Goal: Ask a question

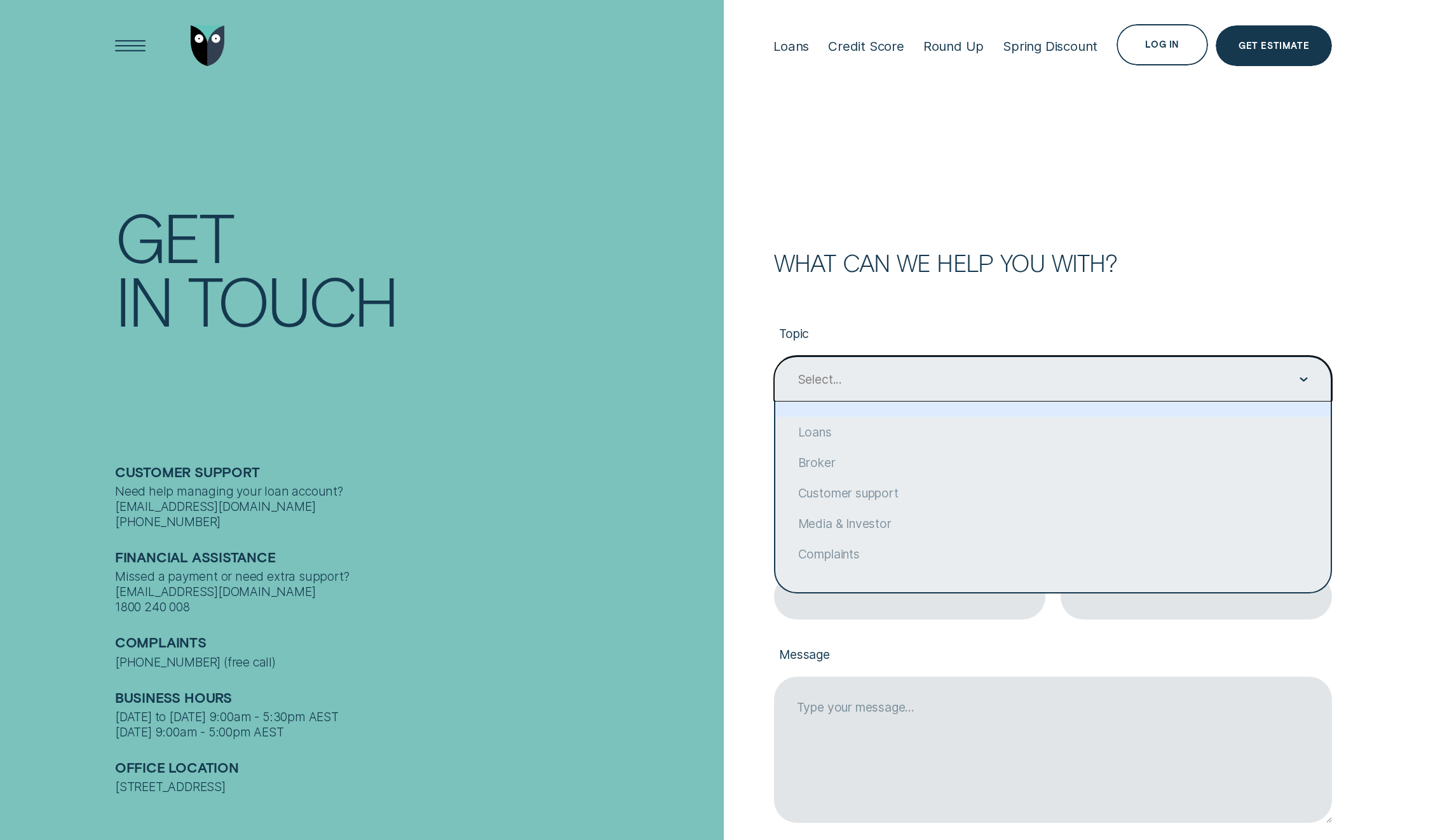
click at [912, 389] on div "Select..." at bounding box center [1052, 378] width 558 height 45
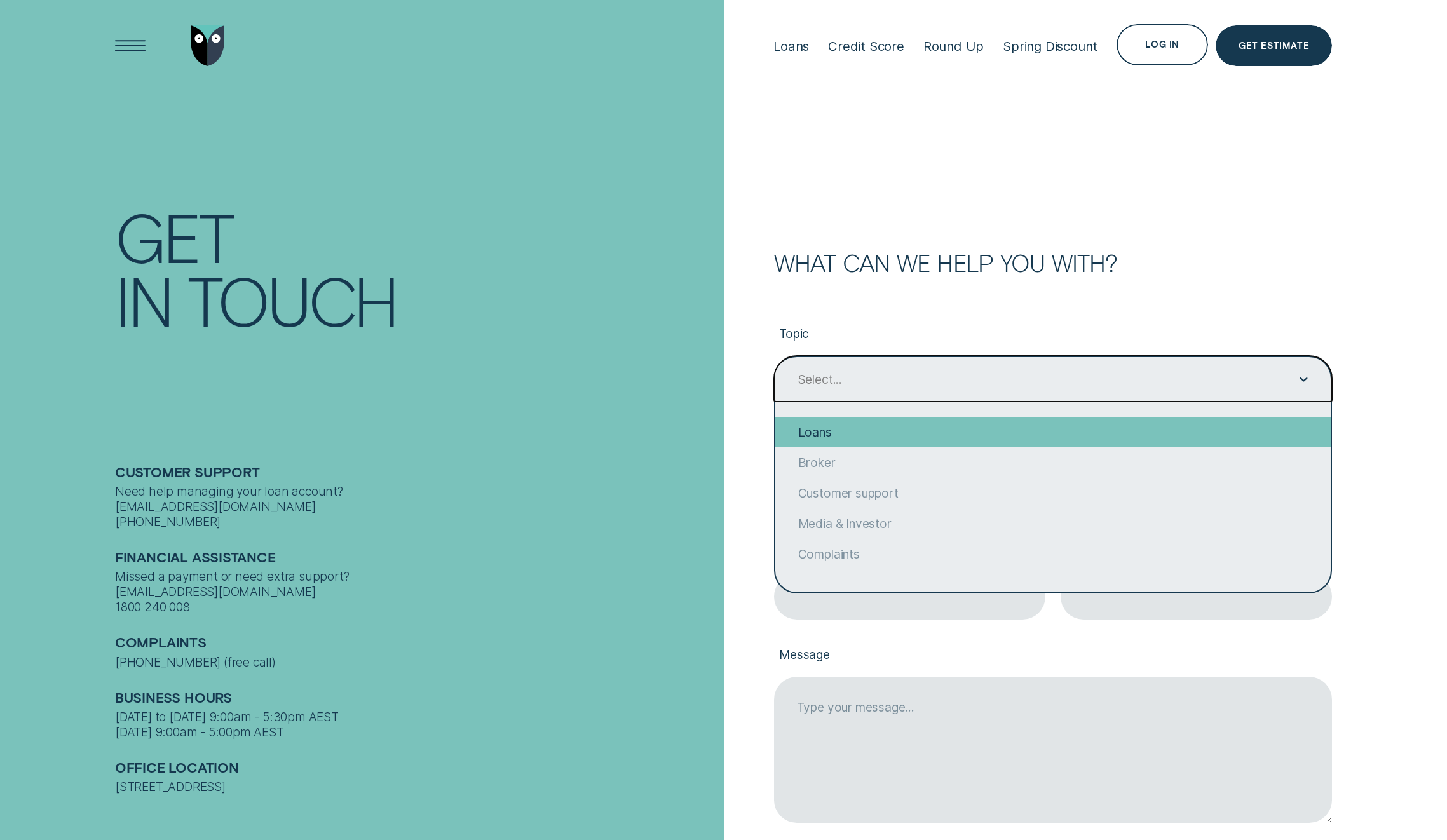
click at [877, 435] on div "Loans" at bounding box center [1052, 432] width 555 height 31
type input "Loans"
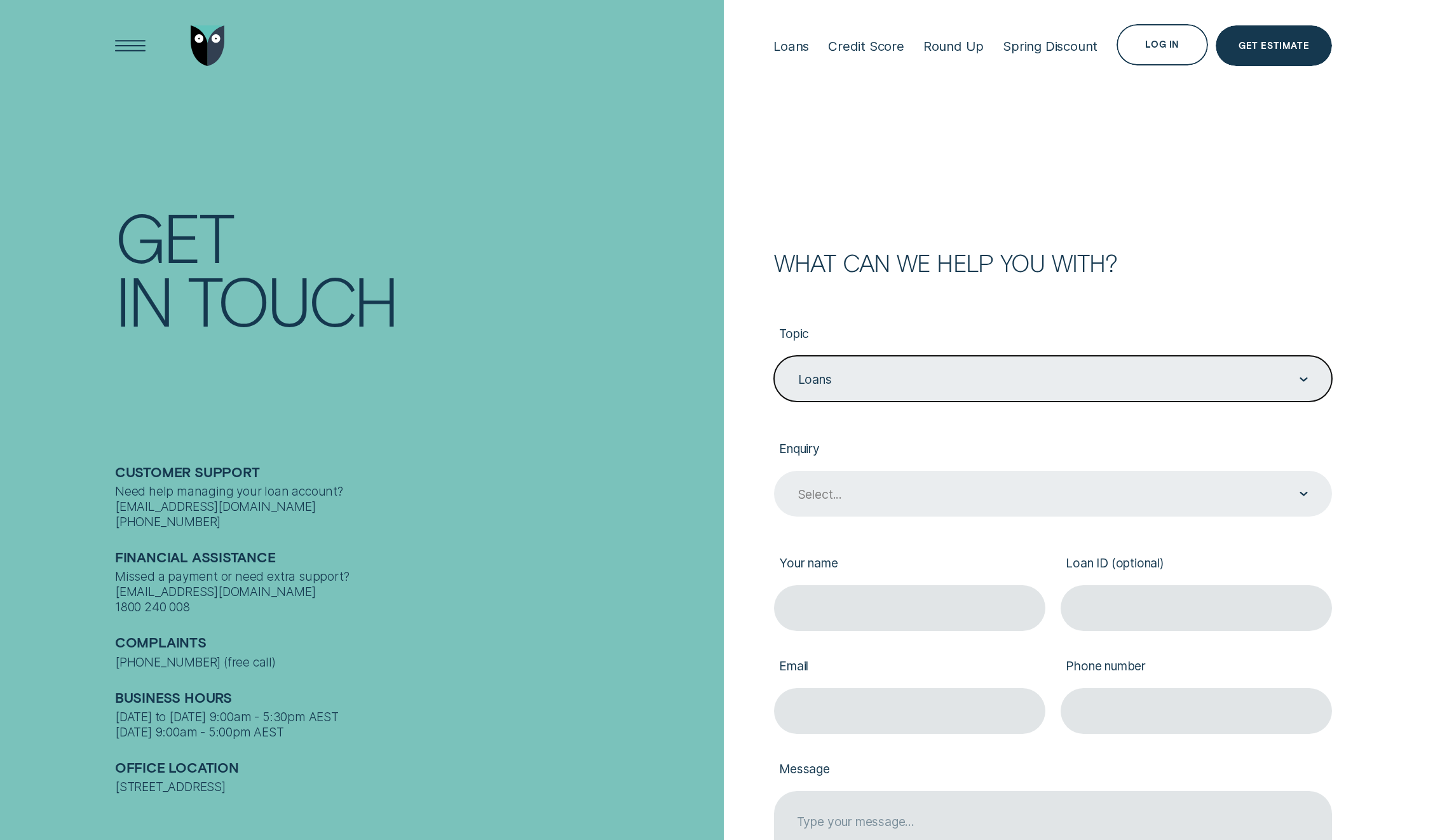
click at [843, 482] on div "Select..." at bounding box center [1052, 493] width 558 height 45
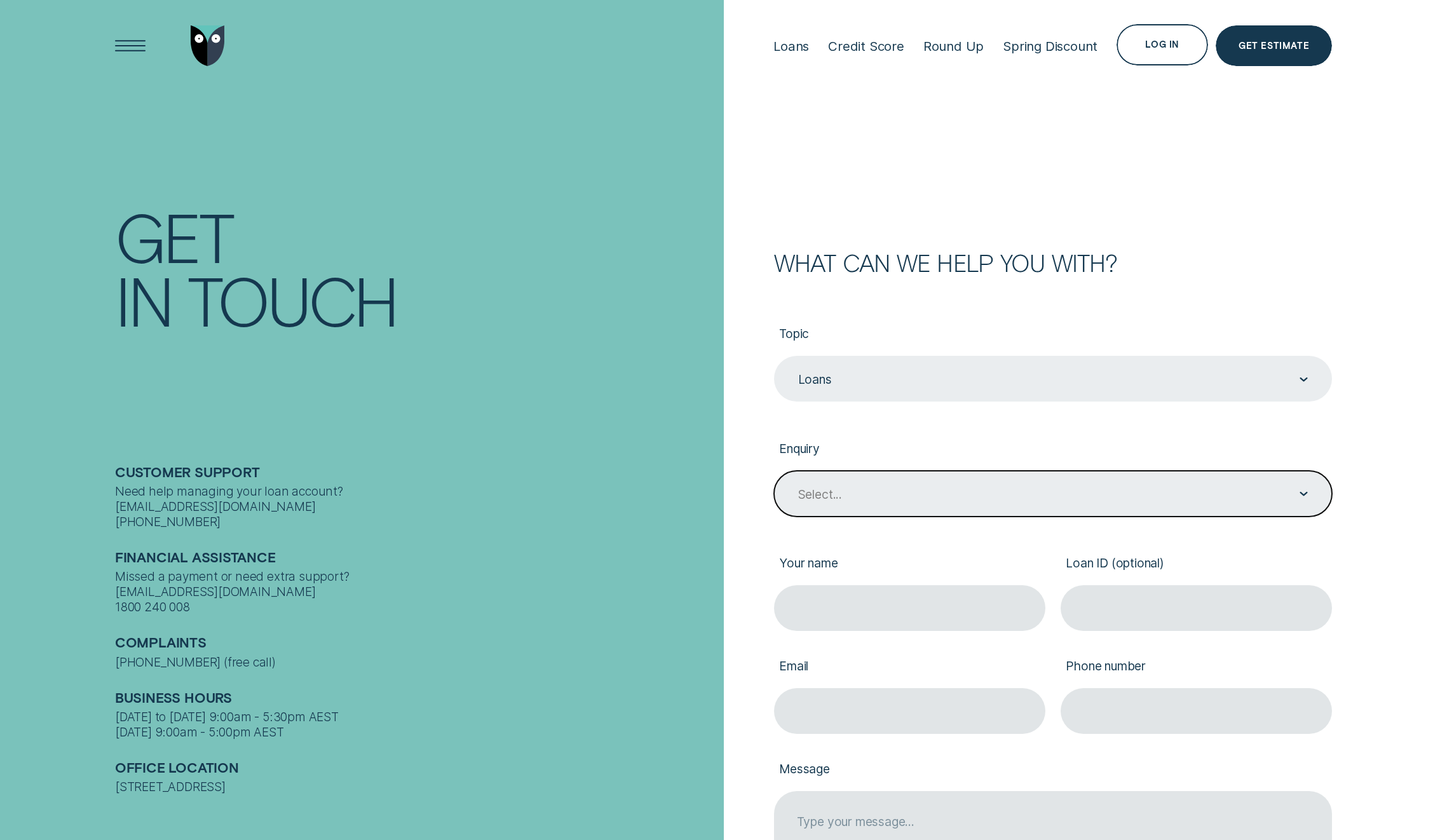
click at [842, 507] on div "Select..." at bounding box center [1052, 493] width 558 height 45
click at [821, 492] on div "Select..." at bounding box center [820, 494] width 44 height 15
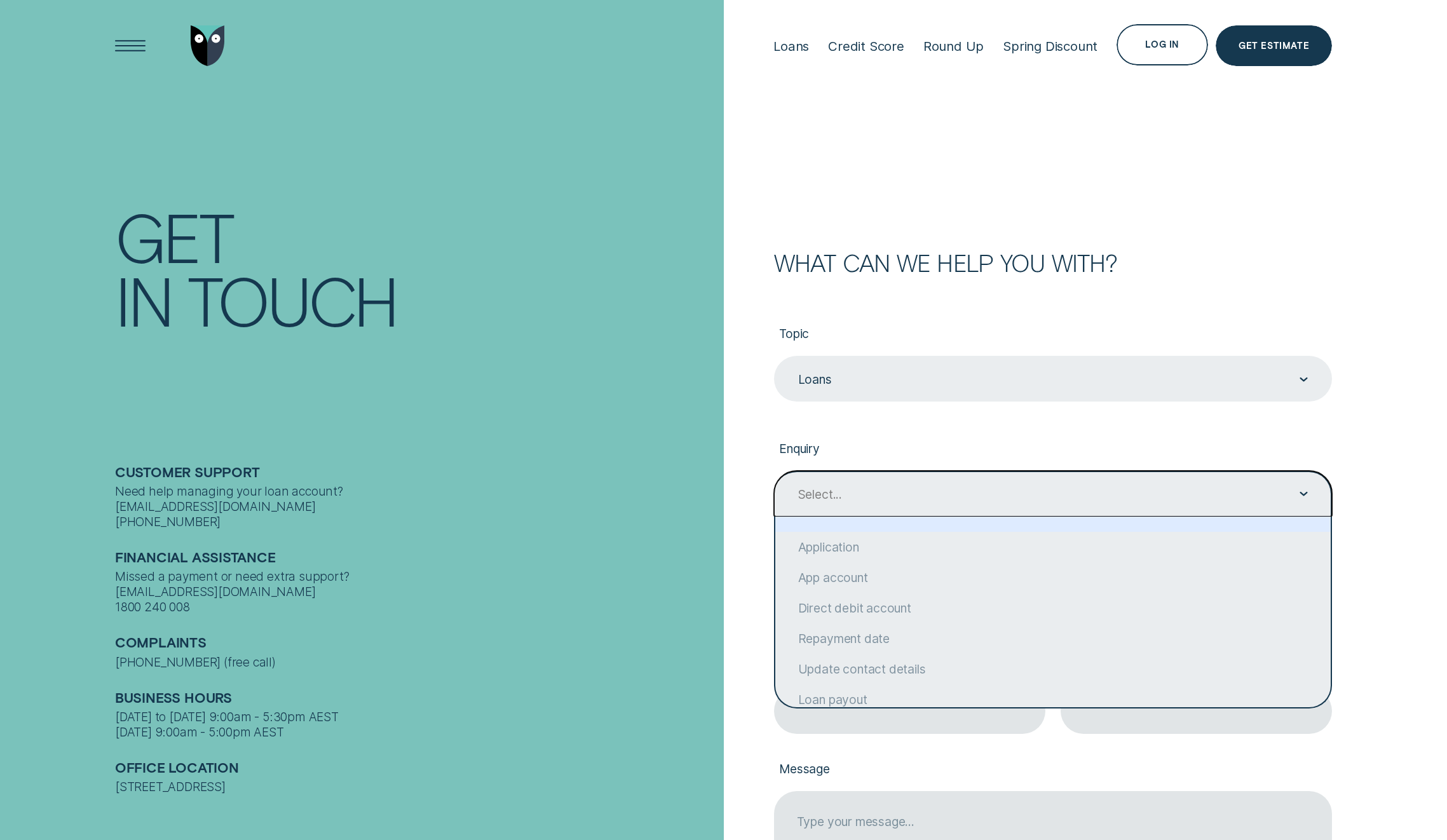
click at [856, 496] on div "Select..." at bounding box center [1052, 494] width 511 height 16
click at [858, 490] on div "Select..." at bounding box center [1052, 494] width 511 height 16
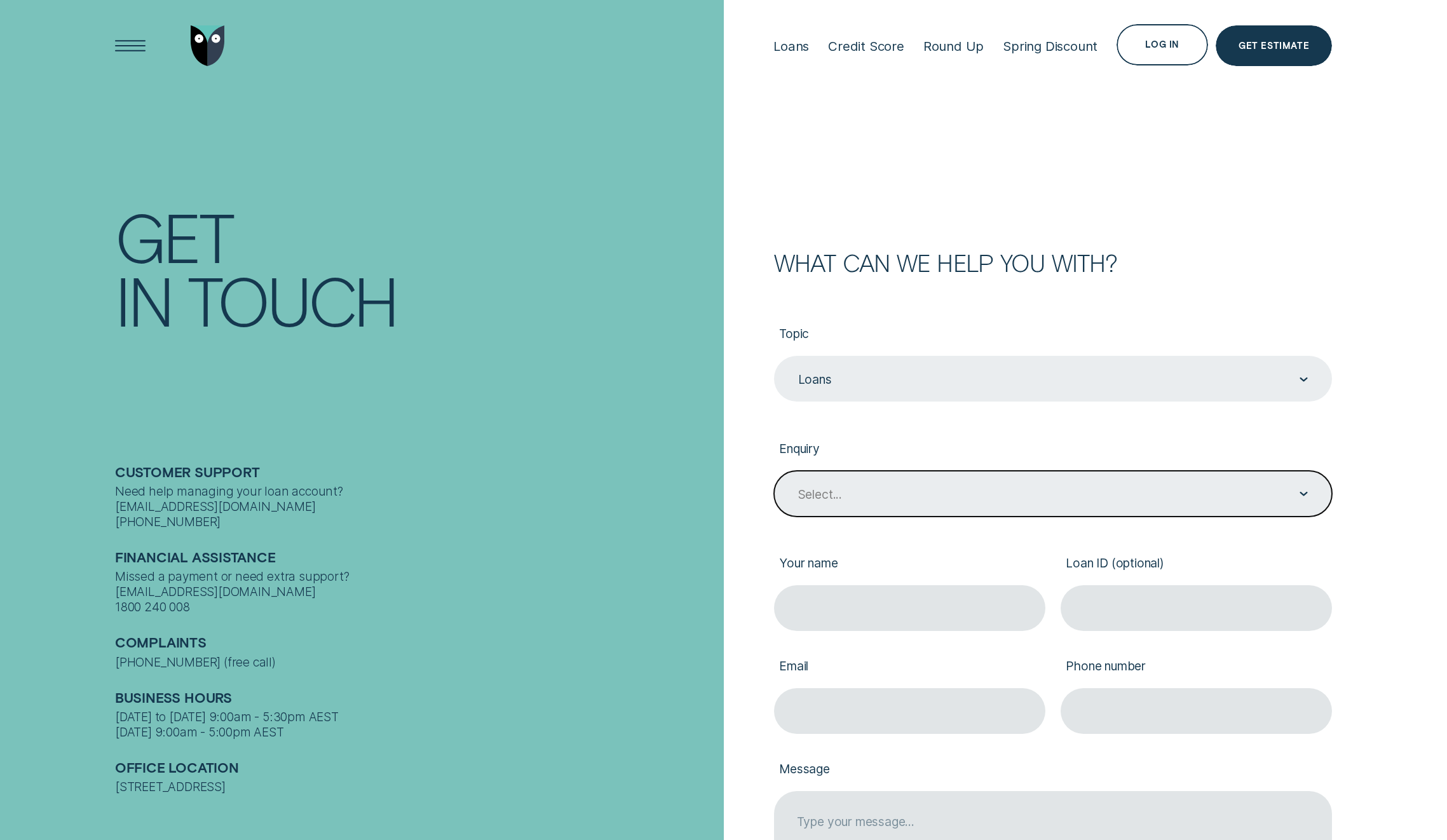
click at [858, 490] on div "Select..." at bounding box center [1052, 494] width 511 height 16
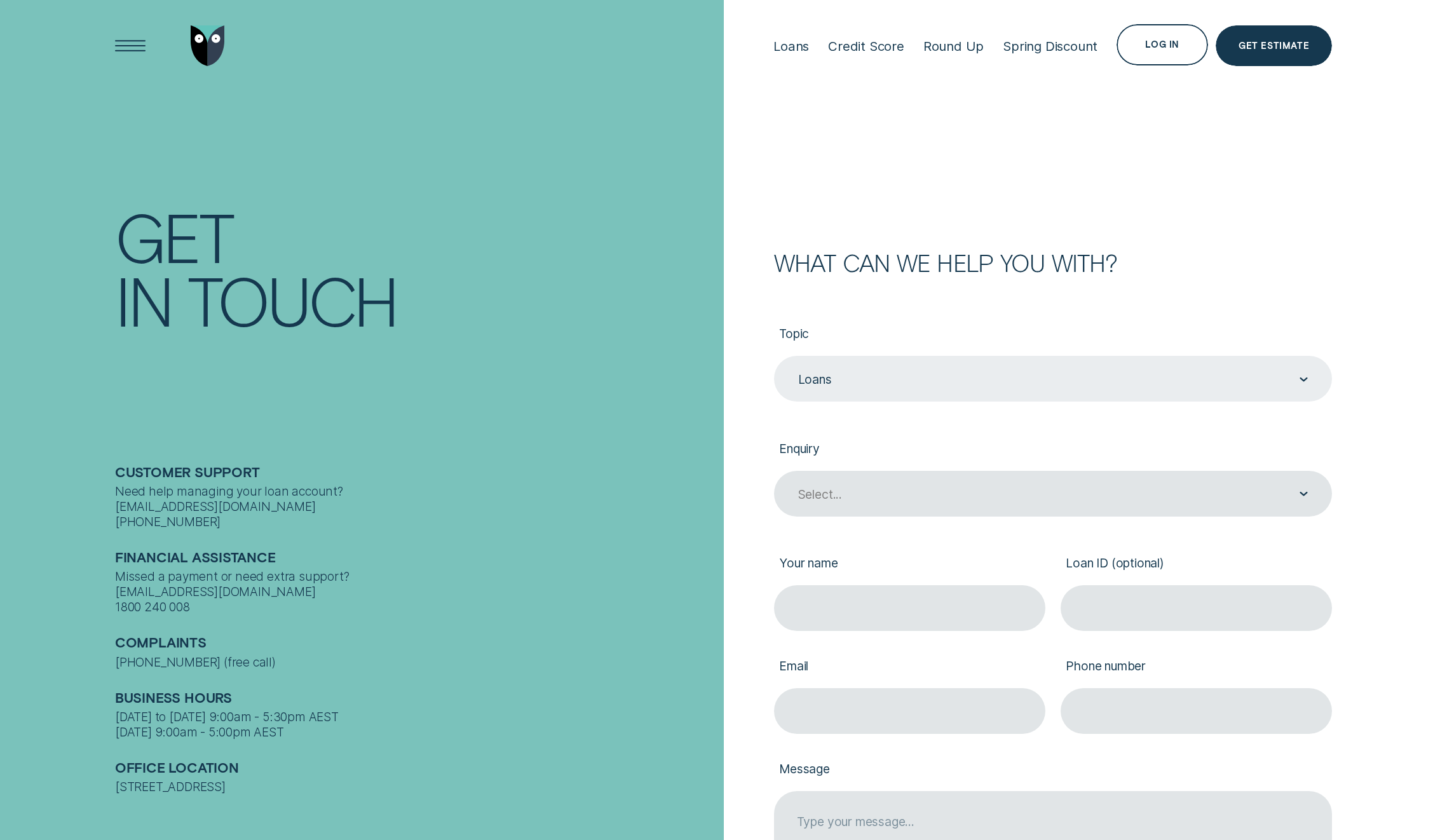
click at [728, 494] on div "What can we help you with? Topic Loans Loans Enquiry Select... Your name Loan I…" at bounding box center [1053, 626] width 659 height 750
click at [733, 495] on div "What can we help you with? Topic Loans Loans Enquiry Select... Your name Loan I…" at bounding box center [1032, 626] width 601 height 750
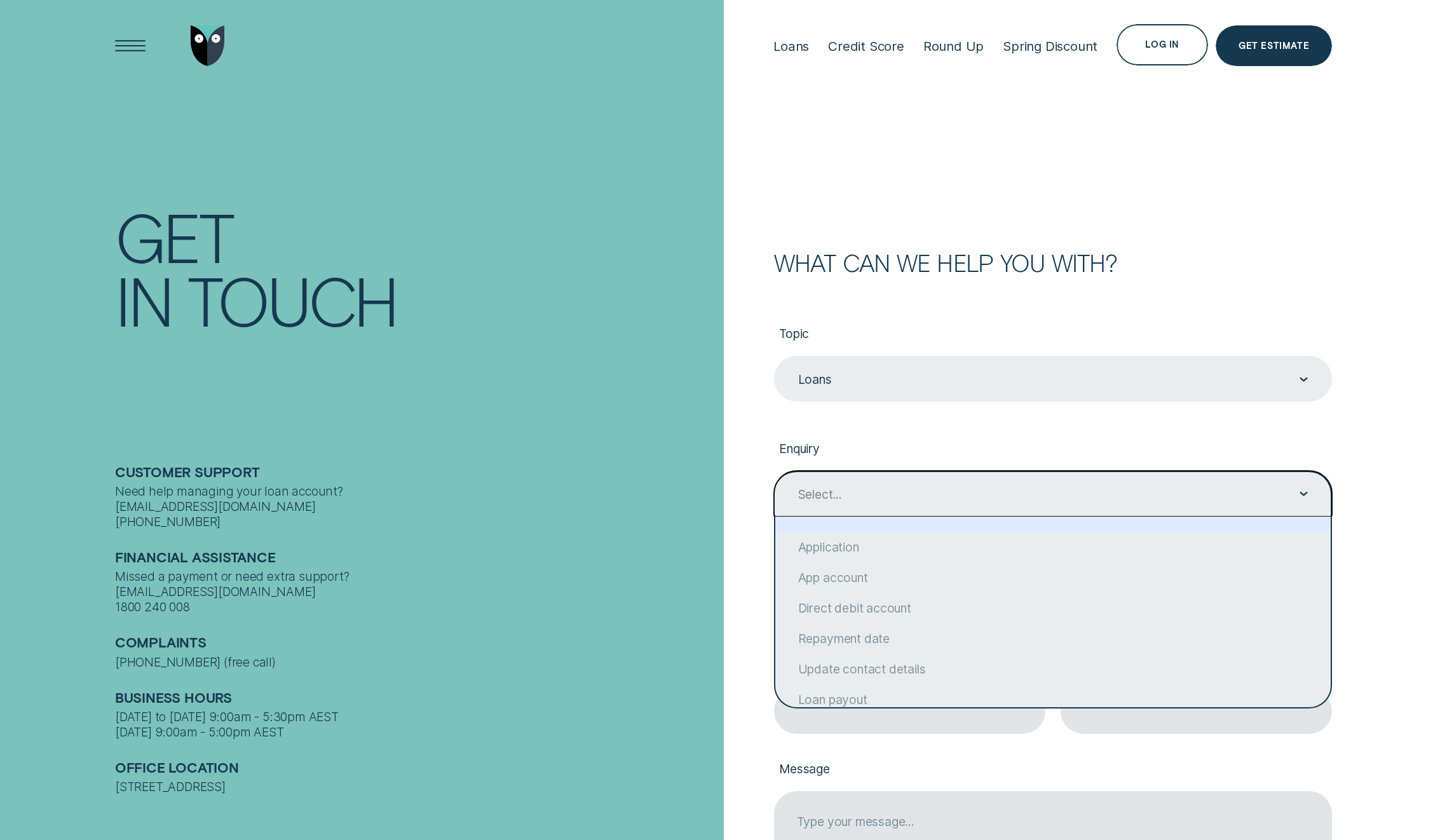
click at [828, 479] on div "Select..." at bounding box center [1052, 493] width 558 height 45
click at [1063, 472] on div "Select..." at bounding box center [1052, 493] width 558 height 45
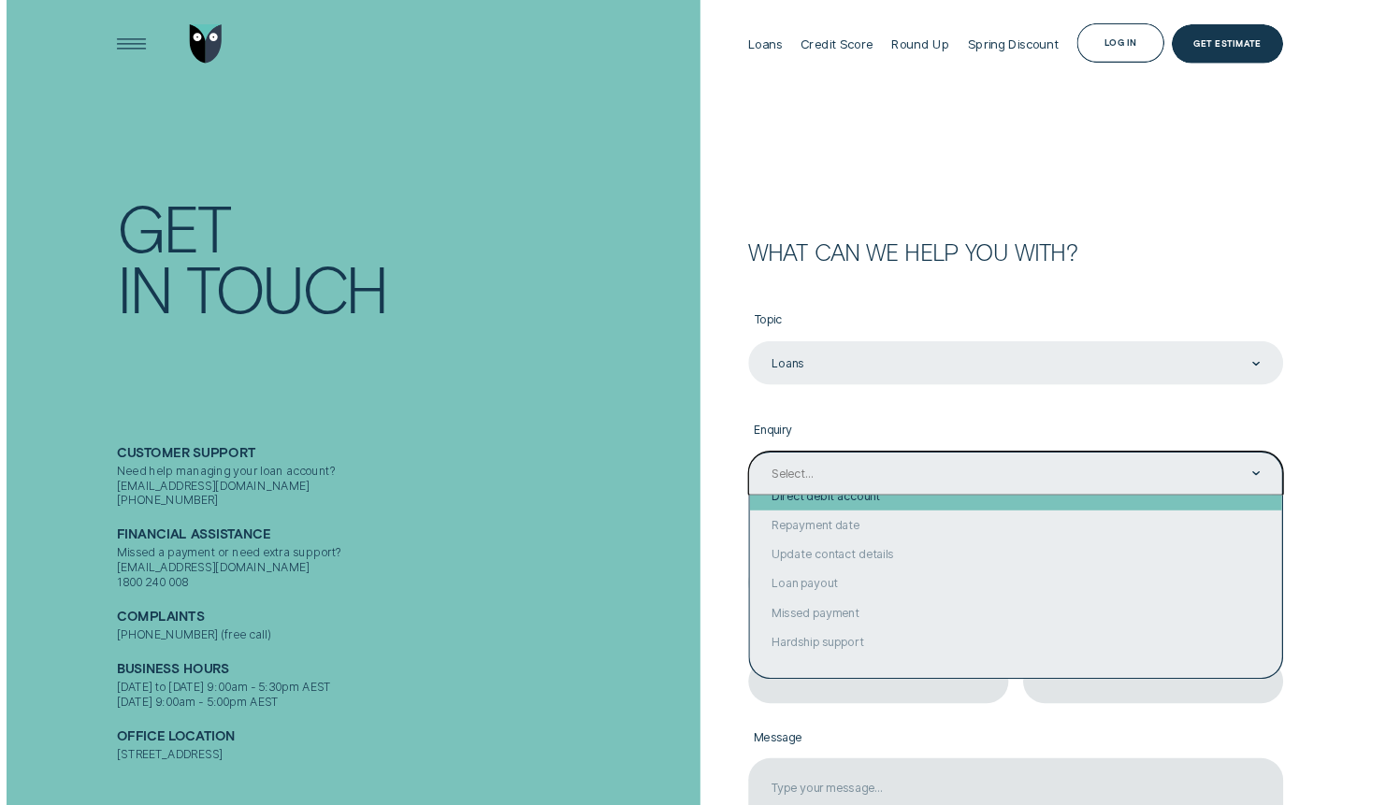
scroll to position [135, 0]
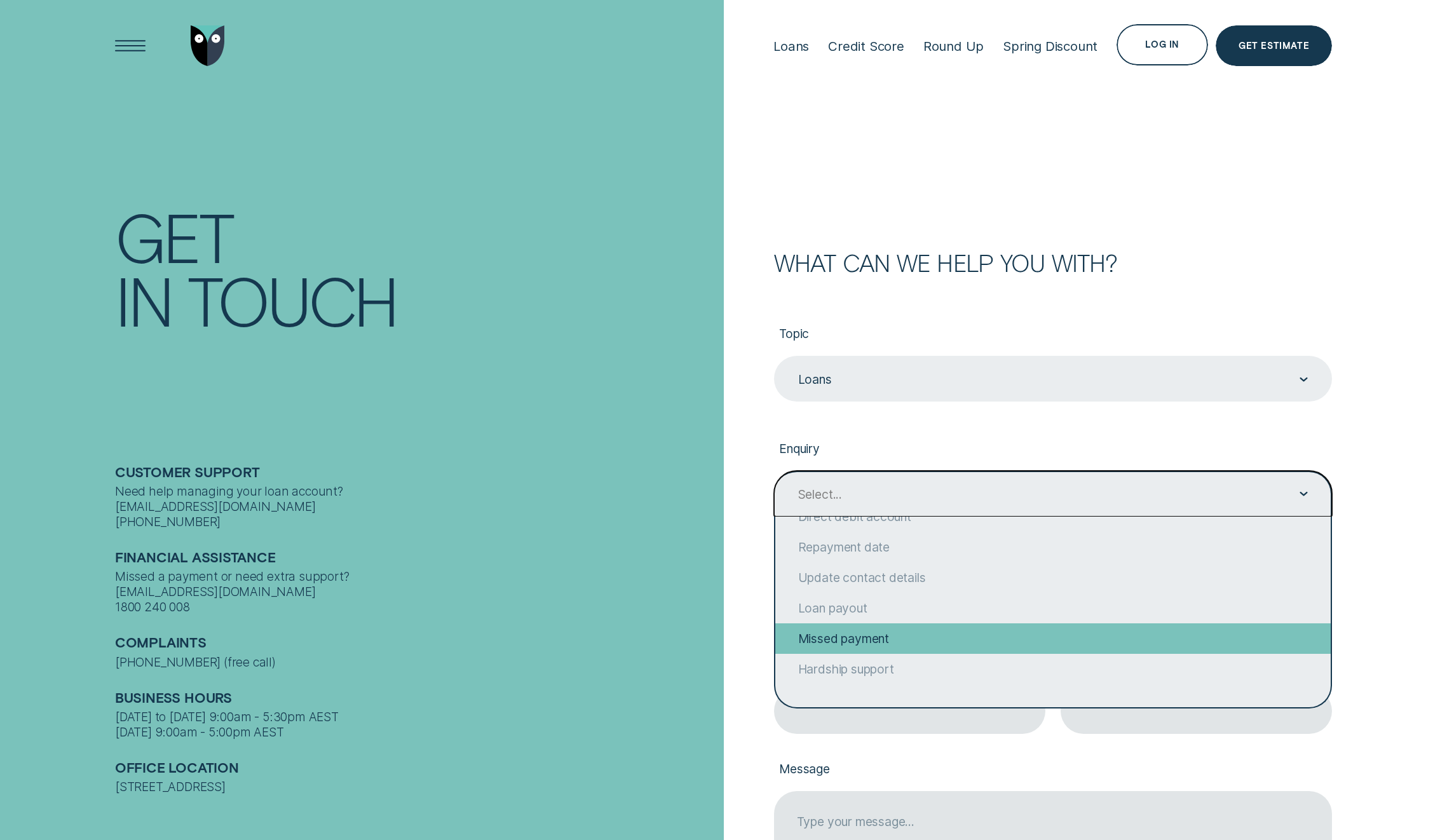
click at [875, 640] on div "Missed payment" at bounding box center [1052, 638] width 555 height 31
type input "Missed payment"
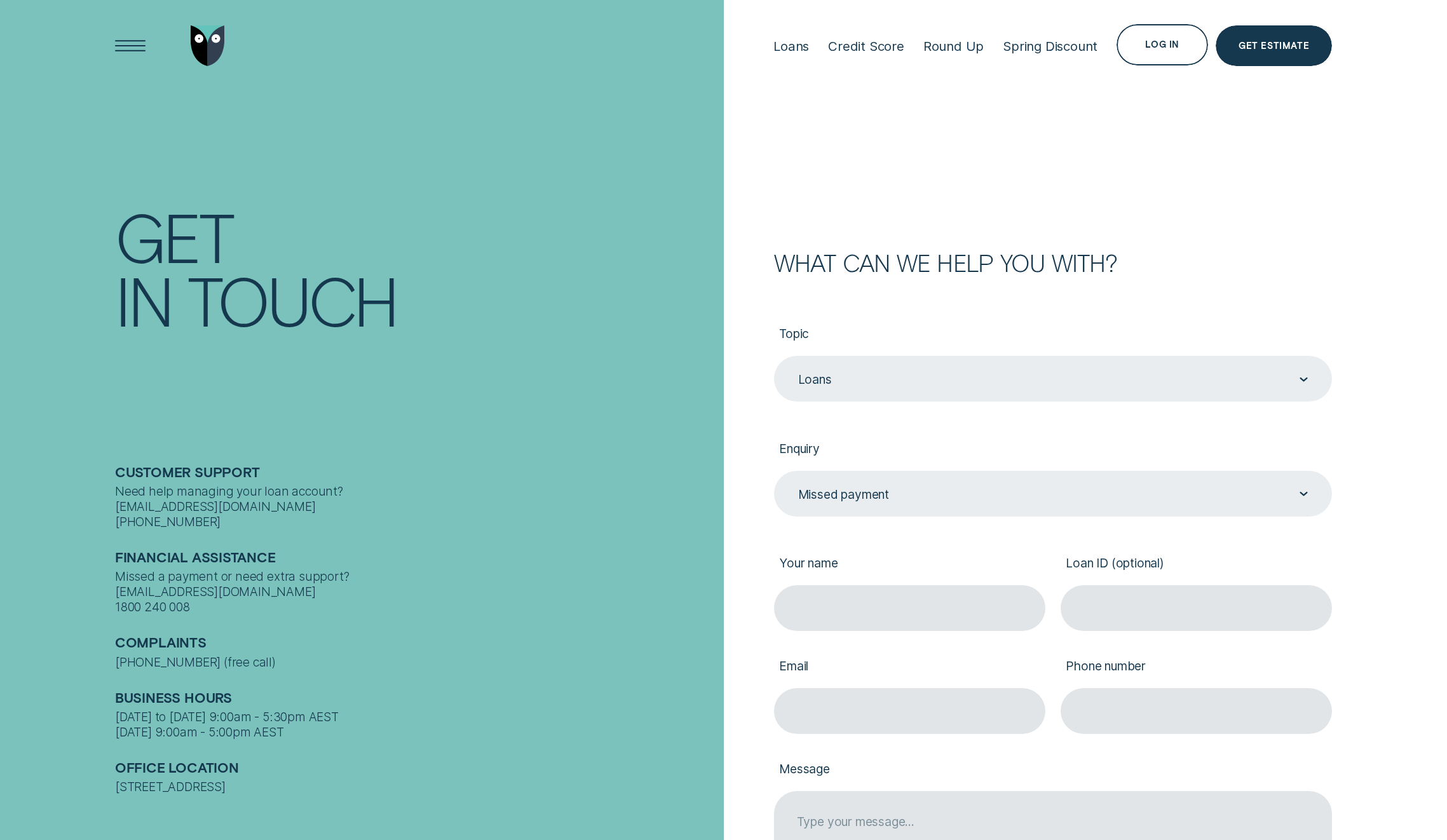
click at [1228, 276] on div "Topic Loans Loans Enquiry Missed payment Missed payment Your name Loan ID (opti…" at bounding box center [1052, 638] width 558 height 727
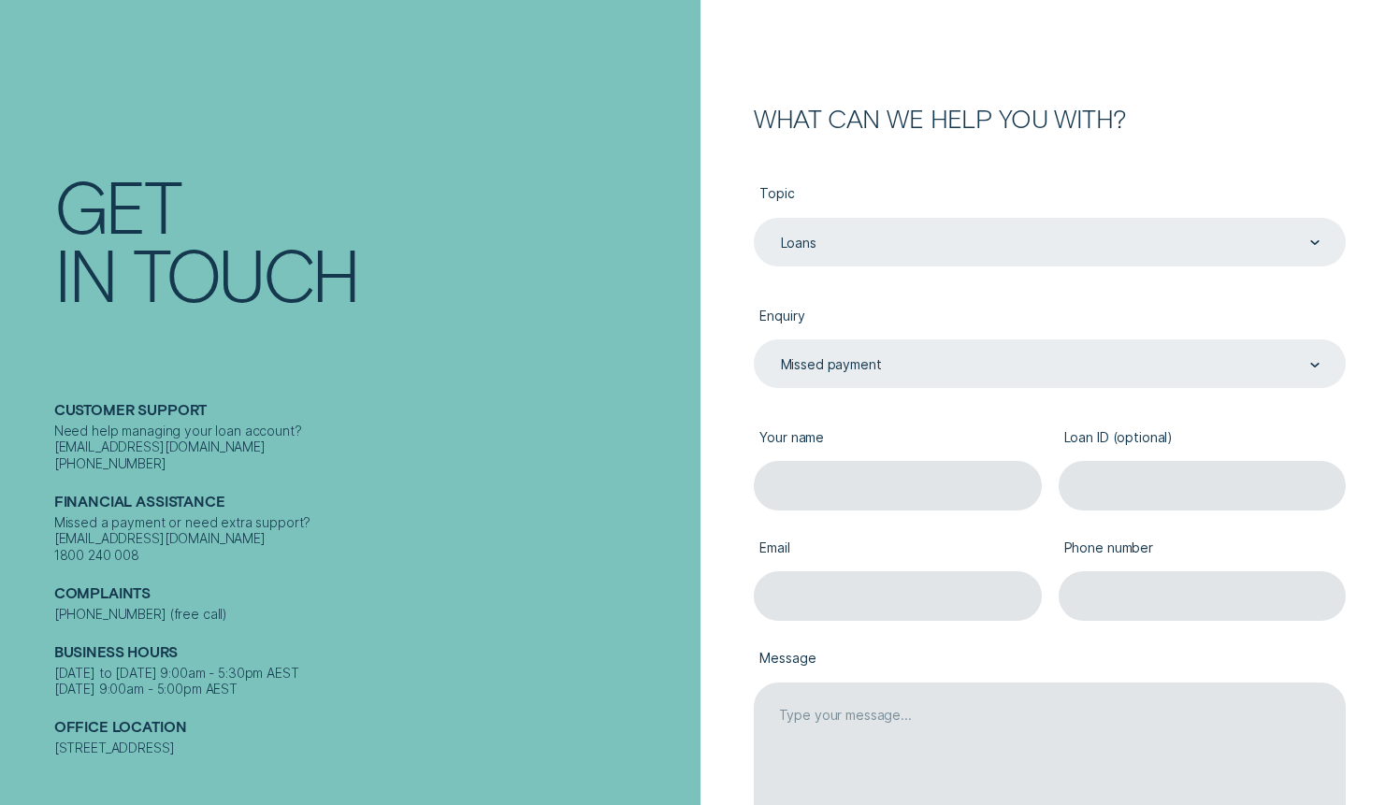
scroll to position [163, 0]
click at [816, 247] on div "Loans" at bounding box center [799, 245] width 36 height 17
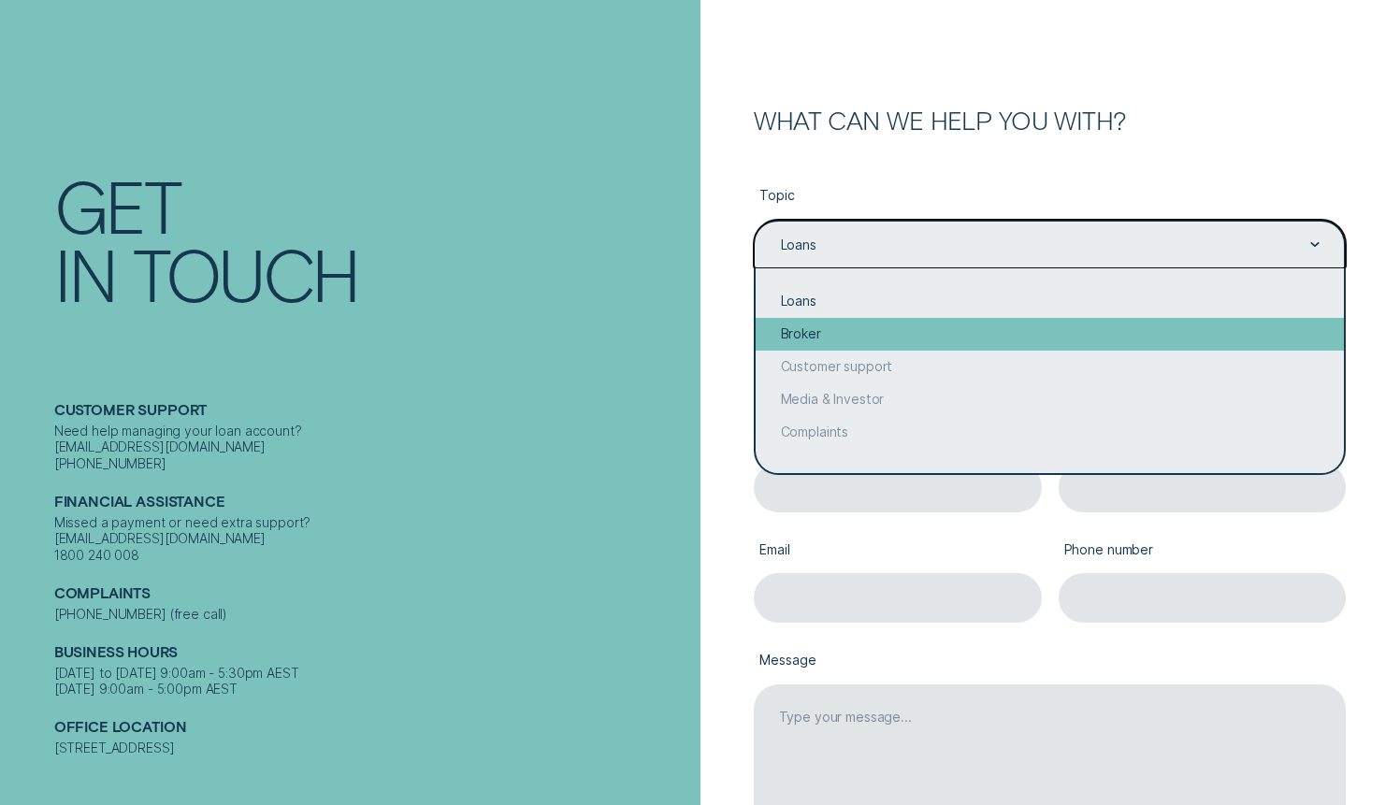
click at [827, 326] on div "Broker" at bounding box center [1050, 334] width 588 height 33
type input "Broker"
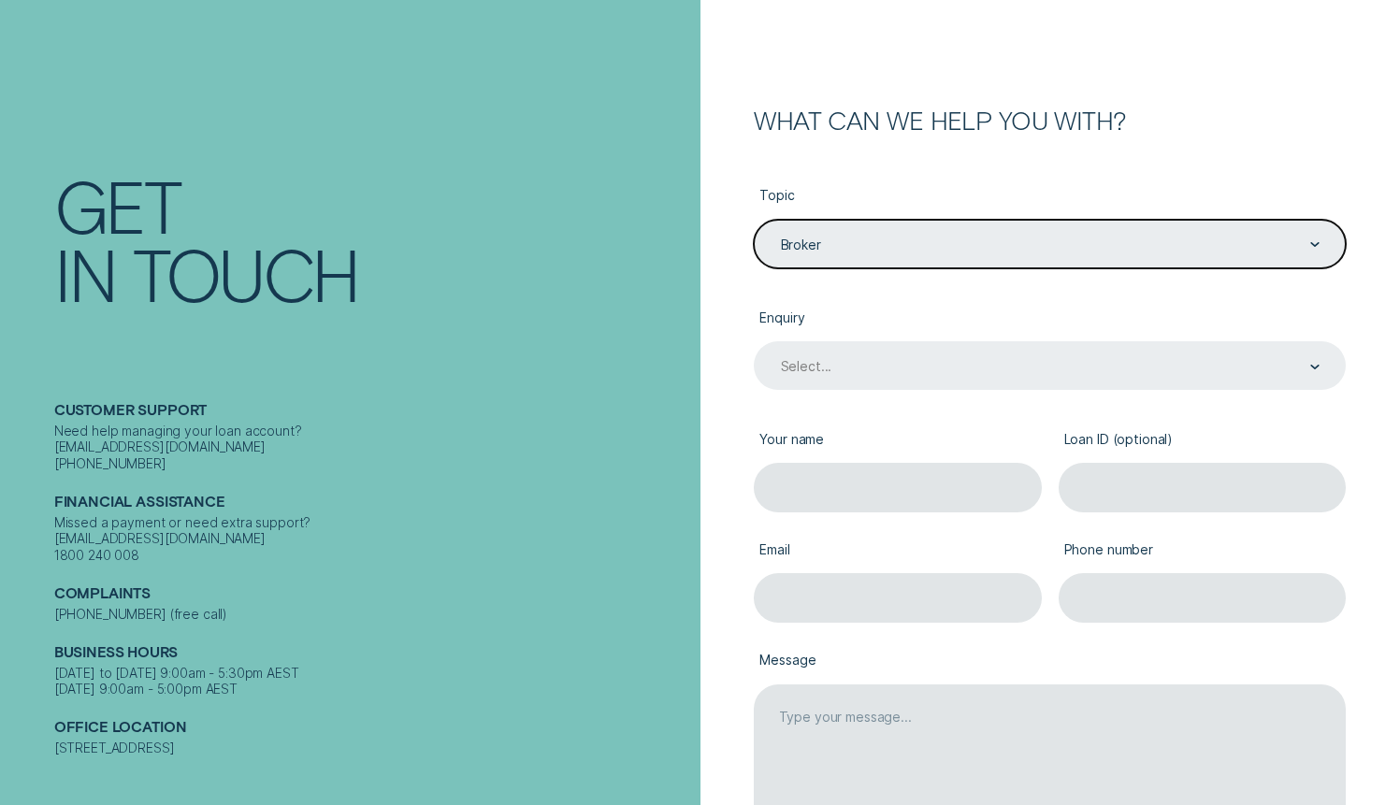
click at [841, 369] on div "Select..." at bounding box center [1050, 366] width 542 height 19
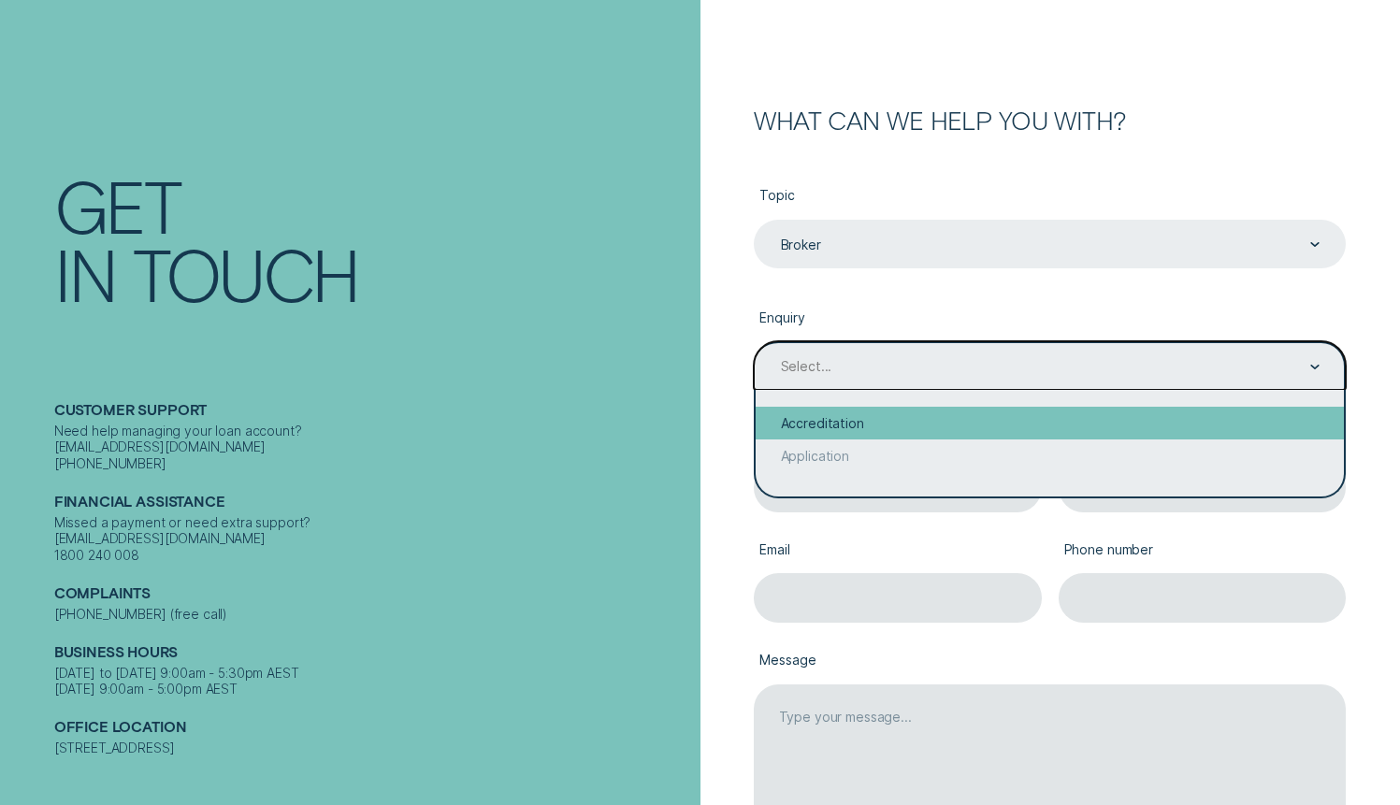
click at [832, 420] on div "Accreditation" at bounding box center [1050, 423] width 588 height 33
type input "Accreditation"
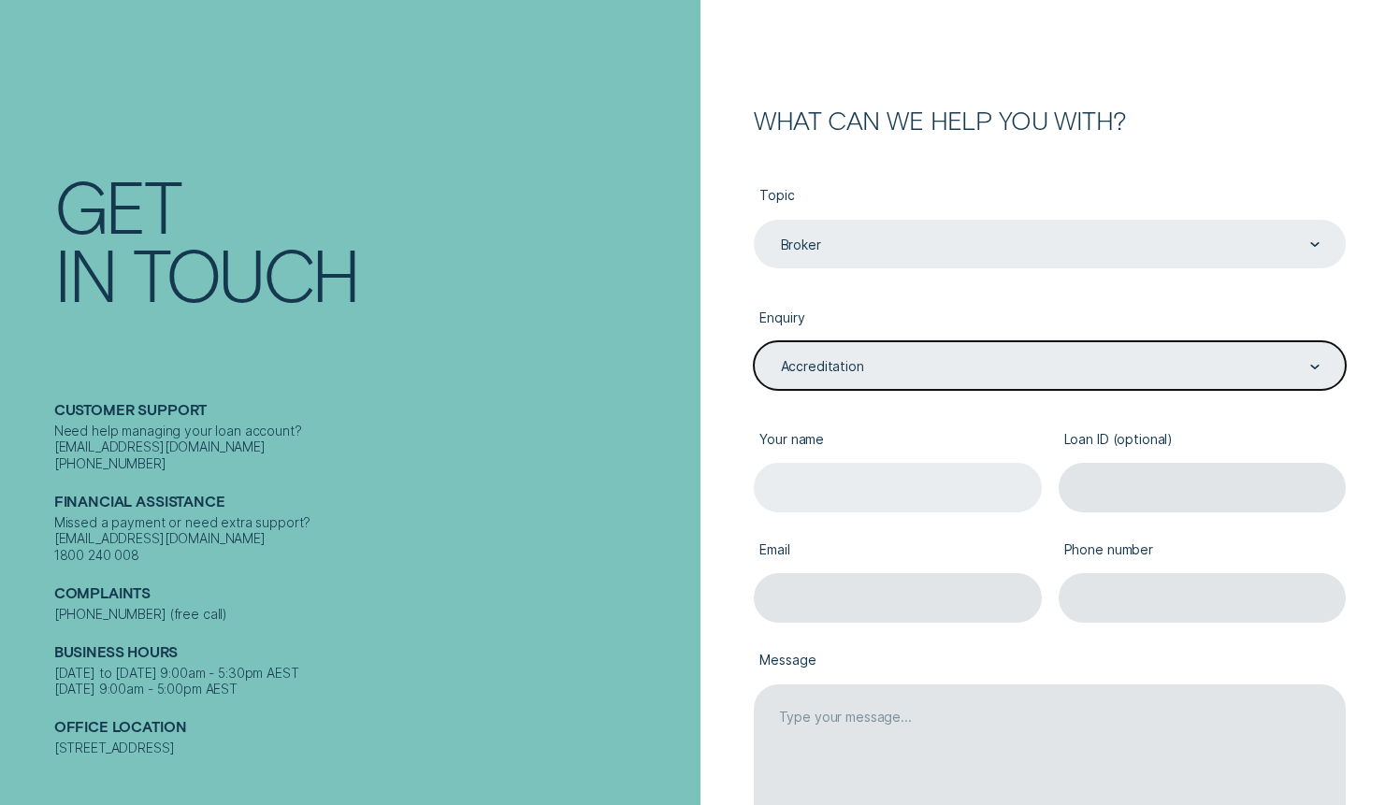
click at [839, 485] on input "Your name" at bounding box center [898, 488] width 288 height 50
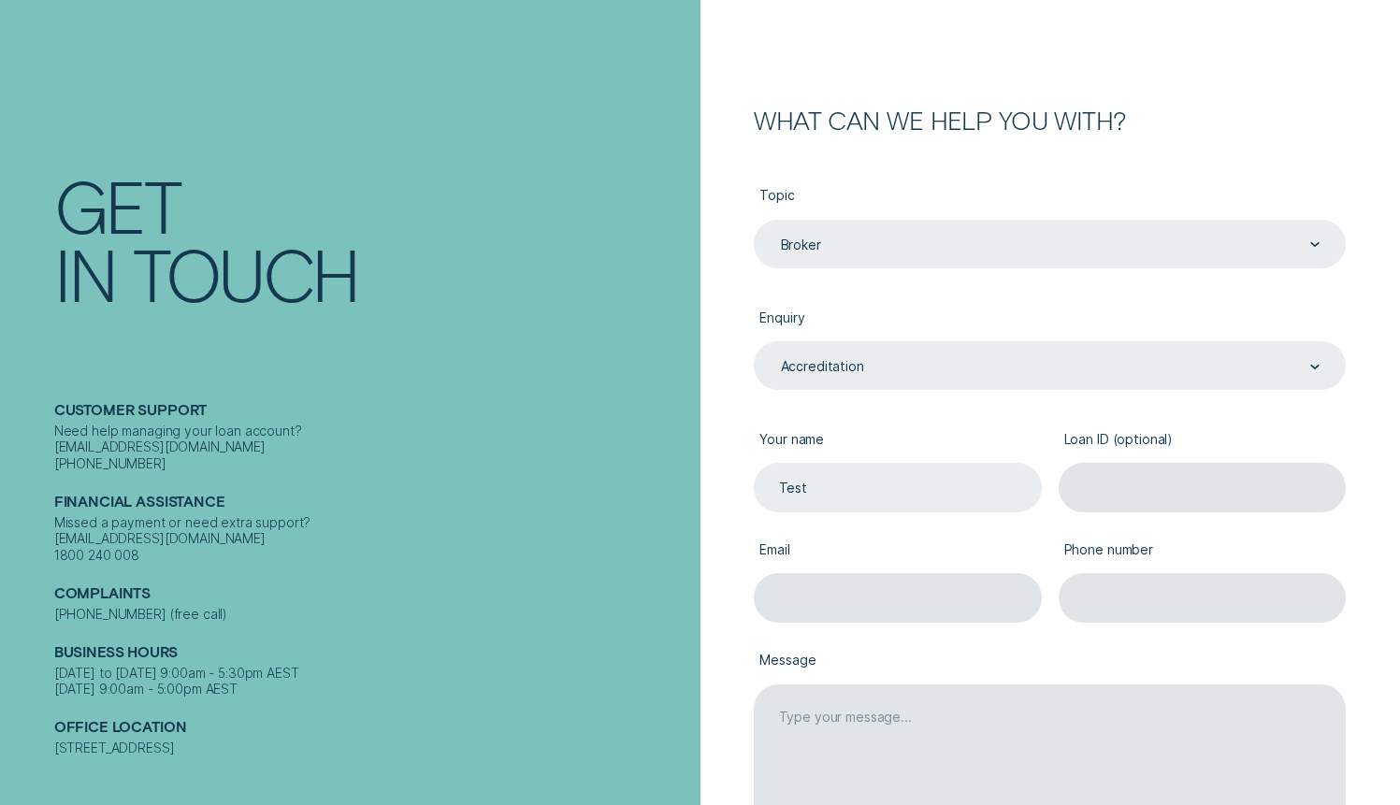
type input "Test"
type input "[PERSON_NAME][EMAIL_ADDRESS][DOMAIN_NAME]"
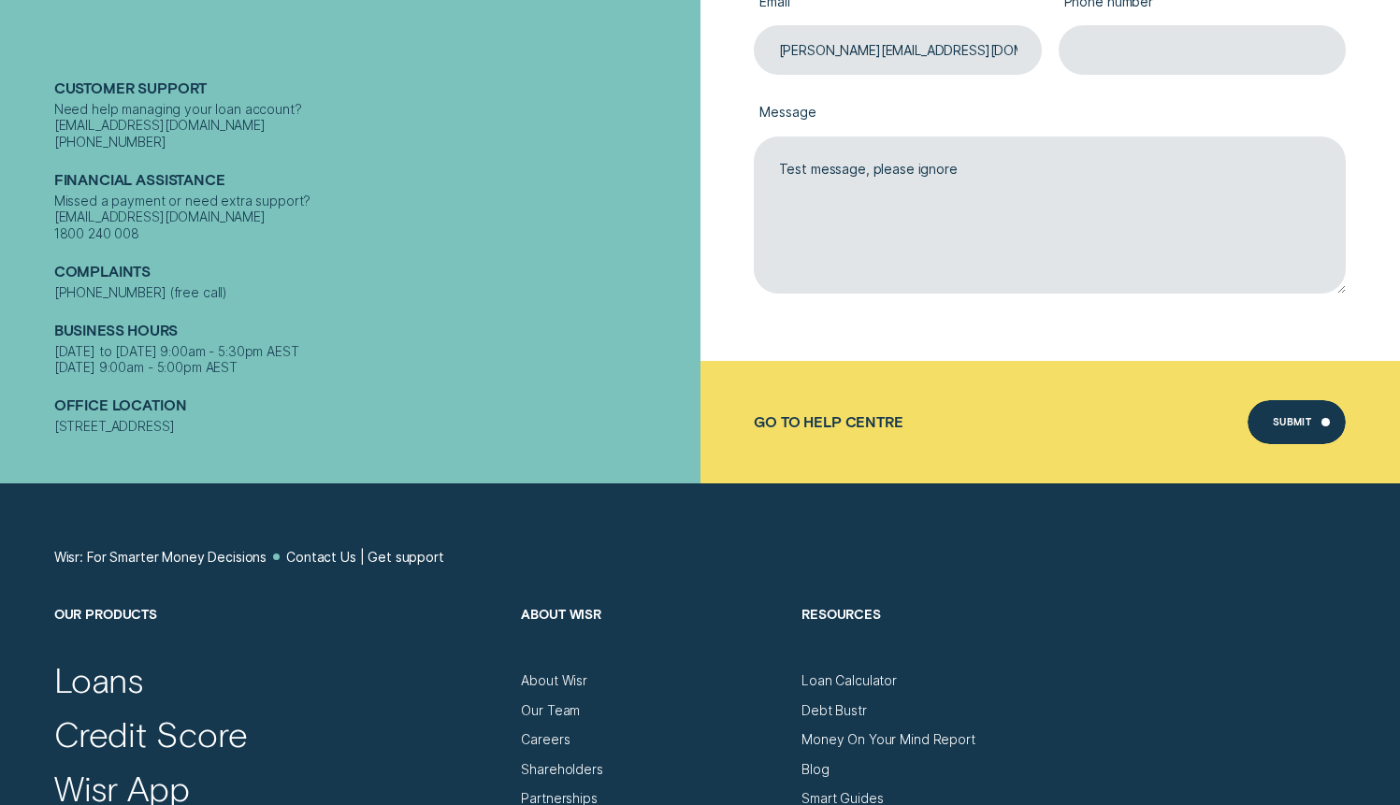
scroll to position [739, 0]
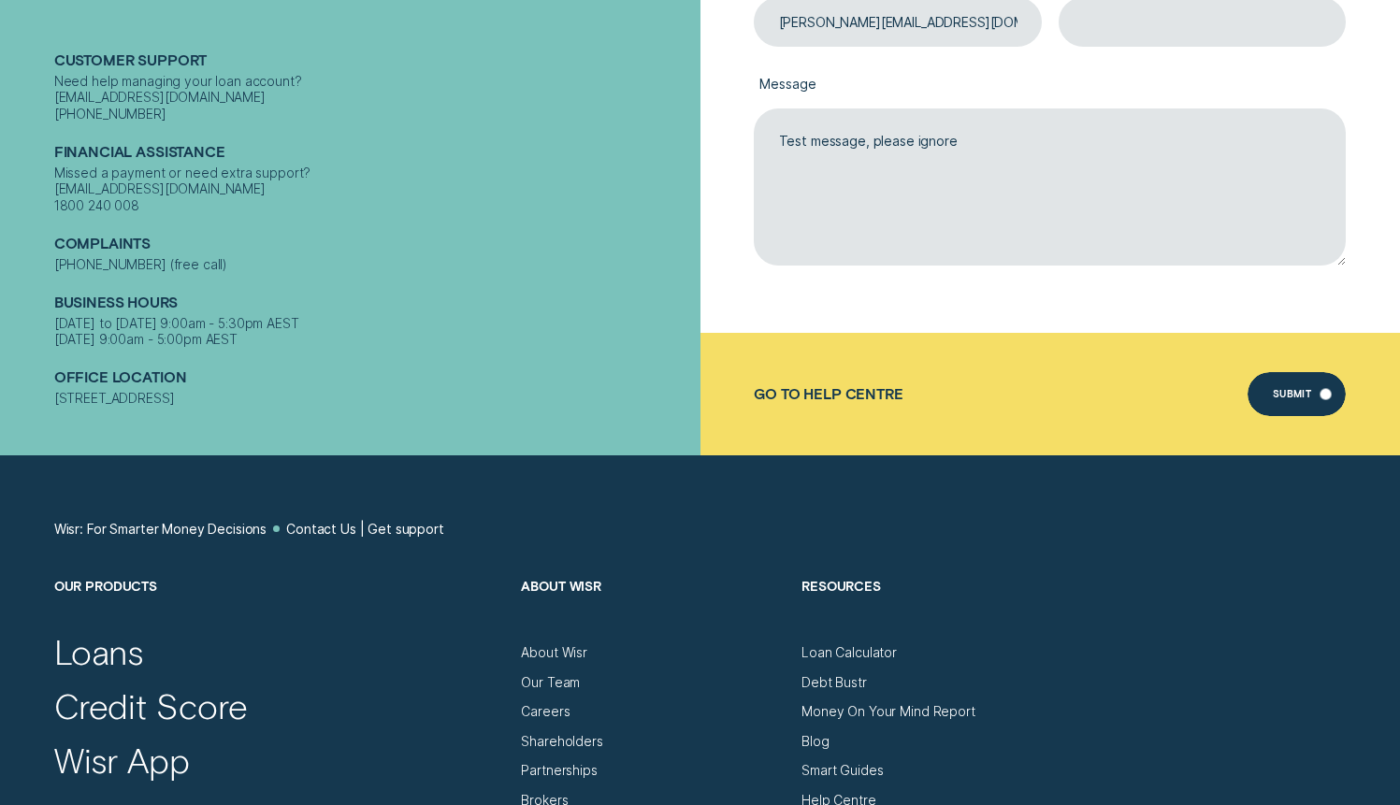
type textarea "Test message, please ignore"
click at [1273, 400] on div "Submit" at bounding box center [1292, 396] width 39 height 8
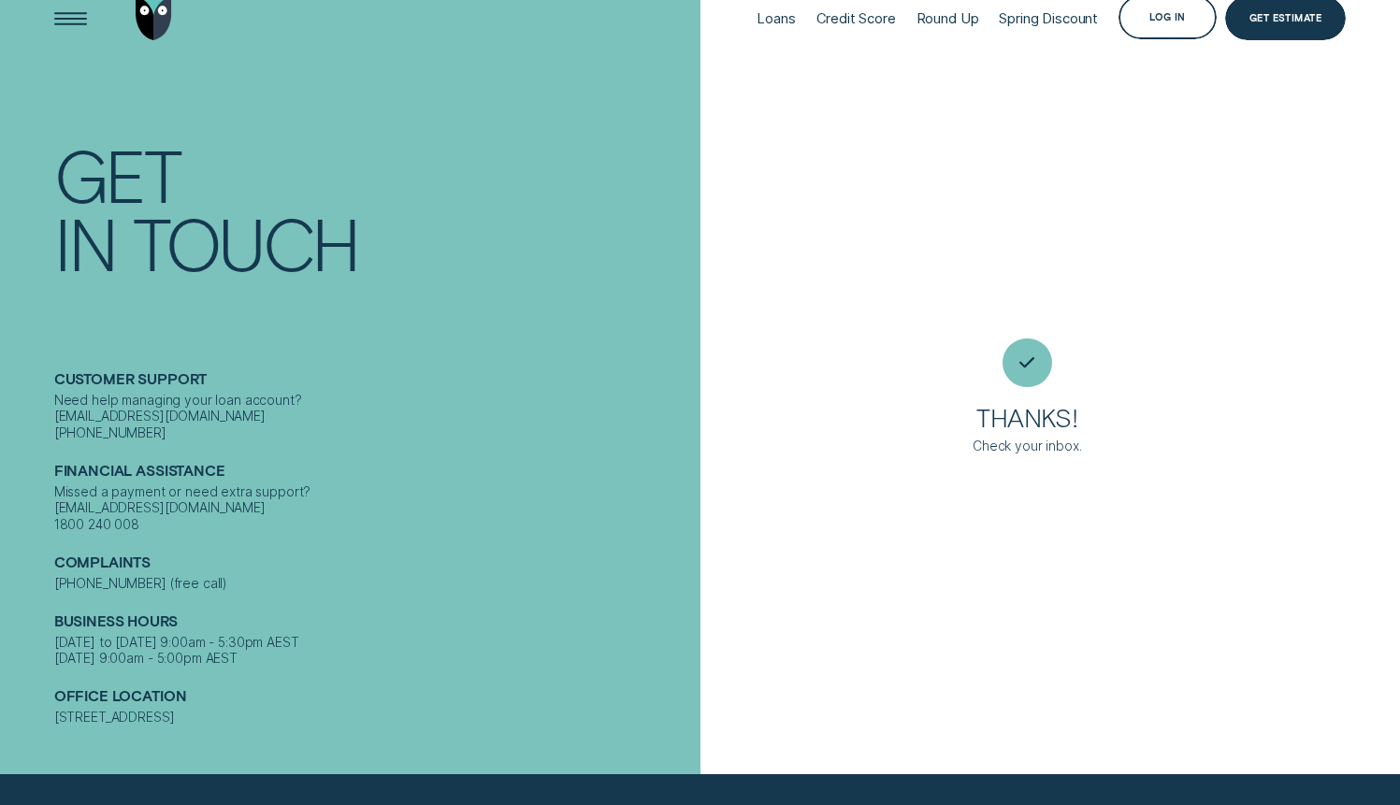
scroll to position [0, 0]
